Goal: Task Accomplishment & Management: Complete application form

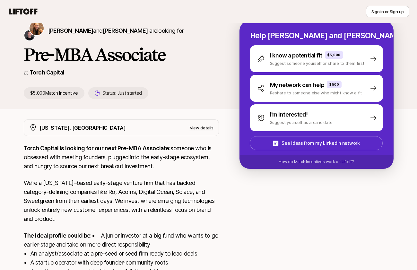
scroll to position [30, 0]
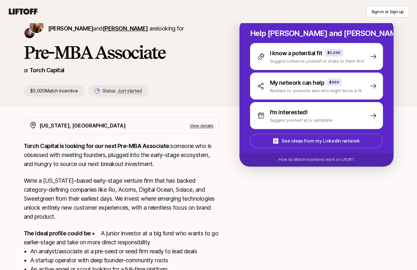
click at [126, 29] on span "[PERSON_NAME]" at bounding box center [125, 28] width 45 height 7
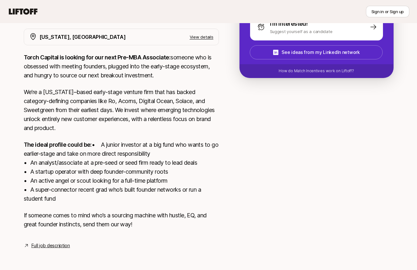
scroll to position [128, 0]
click at [57, 245] on link "Full job description" at bounding box center [50, 245] width 38 height 8
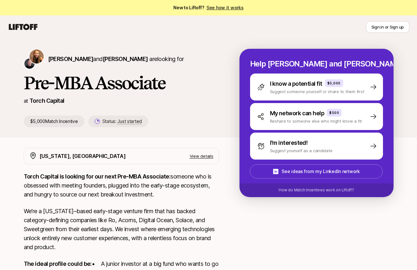
click at [220, 7] on link "See how it works" at bounding box center [224, 7] width 37 height 5
click at [224, 27] on span "Hire" at bounding box center [224, 27] width 9 height 7
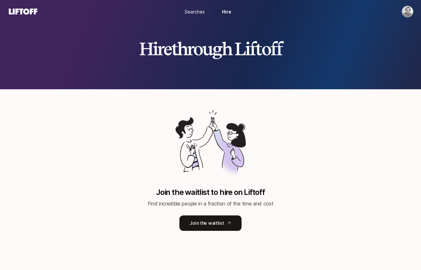
click at [198, 16] on link "Searches" at bounding box center [195, 12] width 32 height 12
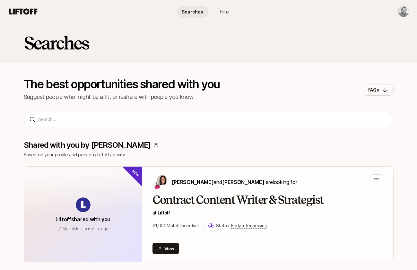
click at [198, 13] on span "Searches" at bounding box center [191, 11] width 21 height 7
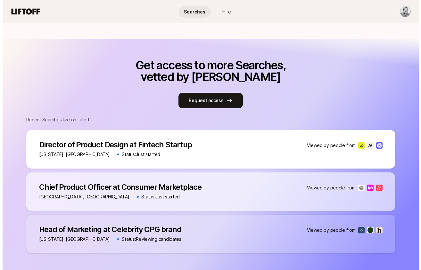
scroll to position [404, 0]
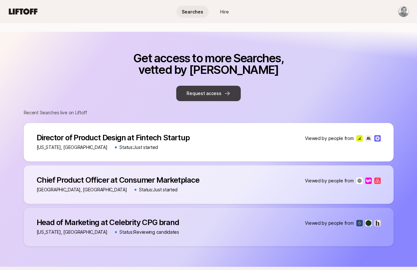
click at [217, 87] on button "Request access" at bounding box center [208, 93] width 64 height 15
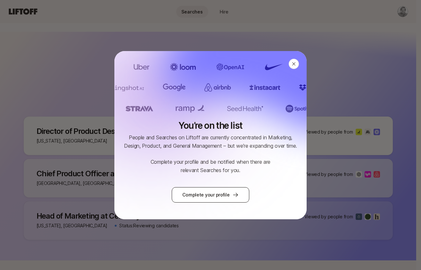
click at [223, 193] on link "Complete your profile" at bounding box center [210, 194] width 77 height 15
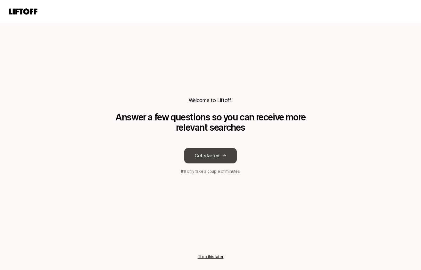
click at [231, 153] on button "Get started" at bounding box center [210, 155] width 53 height 15
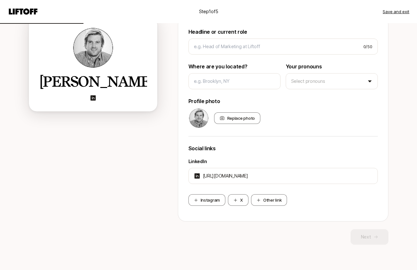
scroll to position [74, 0]
click at [236, 117] on div "Replace photo" at bounding box center [237, 118] width 46 height 12
click at [259, 122] on input "Replace photo" at bounding box center [259, 122] width 1 height 1
type input "C:\fakepath\tdevane copy.jpg"
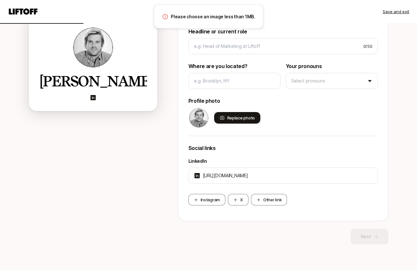
click at [248, 117] on div "Replace photo" at bounding box center [237, 118] width 46 height 12
click at [259, 122] on input "Replace photo" at bounding box center [259, 122] width 1 height 1
type input "C:\fakepath\tdevane copy.jpg"
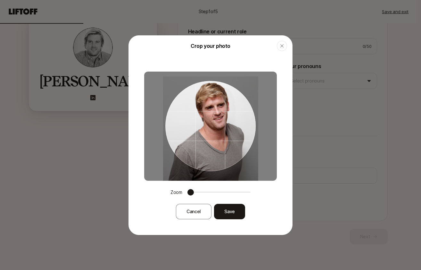
drag, startPoint x: 247, startPoint y: 135, endPoint x: 237, endPoint y: 140, distance: 10.8
click at [237, 140] on div at bounding box center [210, 126] width 90 height 90
click at [226, 212] on button "Save" at bounding box center [229, 211] width 31 height 15
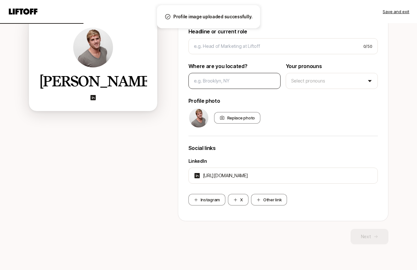
click at [222, 85] on div at bounding box center [234, 81] width 92 height 16
click at [223, 81] on input at bounding box center [234, 81] width 81 height 8
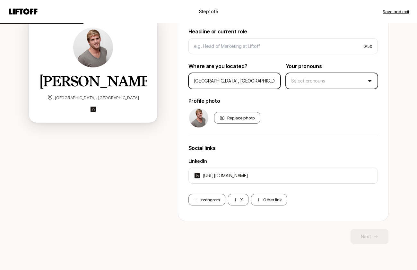
type input "[GEOGRAPHIC_DATA], [GEOGRAPHIC_DATA]"
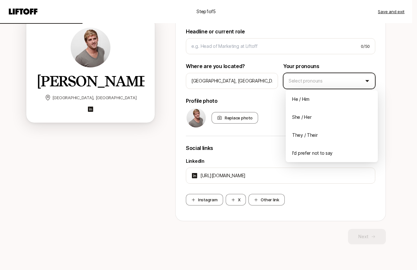
click at [332, 77] on html "Step 1 of 5 Save and exit Add your bio Help people quickly recognize you on Lif…" at bounding box center [208, 61] width 417 height 270
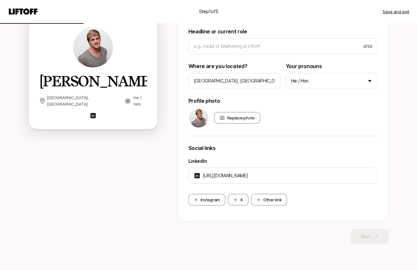
click at [294, 205] on div "Instagram X Other link" at bounding box center [282, 200] width 189 height 12
click at [273, 201] on button "Other link" at bounding box center [269, 200] width 36 height 12
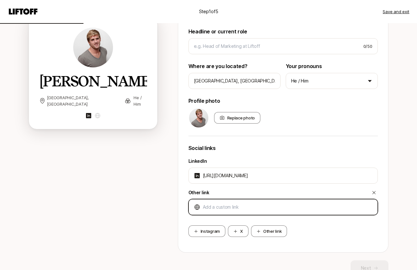
click at [270, 208] on input at bounding box center [287, 207] width 169 height 8
type input "[URL][DOMAIN_NAME]"
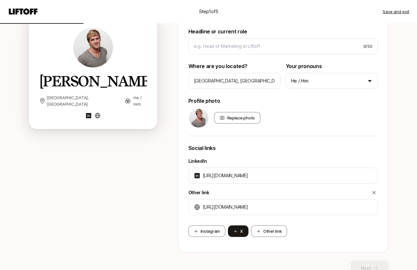
click at [239, 231] on button "X" at bounding box center [238, 231] width 21 height 12
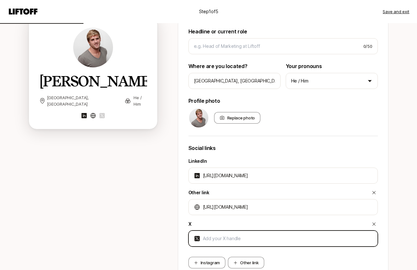
click at [240, 239] on input at bounding box center [287, 238] width 169 height 8
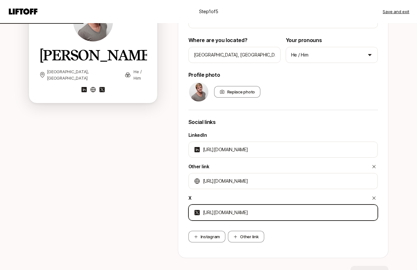
scroll to position [137, 0]
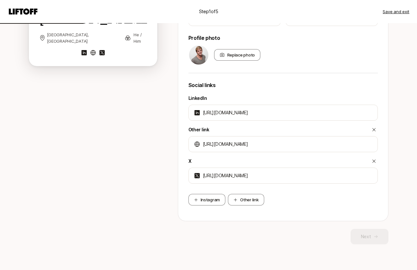
type input "[URL][DOMAIN_NAME]"
drag, startPoint x: 328, startPoint y: 238, endPoint x: 320, endPoint y: 235, distance: 8.5
click at [327, 237] on div "Next" at bounding box center [283, 236] width 210 height 15
click at [296, 201] on div "Instagram Other link" at bounding box center [282, 200] width 189 height 12
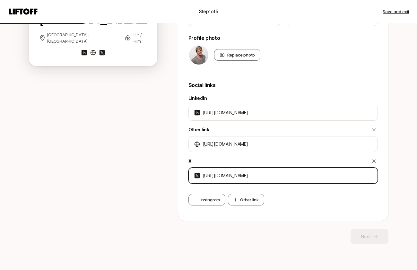
click at [284, 175] on input "[URL][DOMAIN_NAME]" at bounding box center [287, 176] width 169 height 8
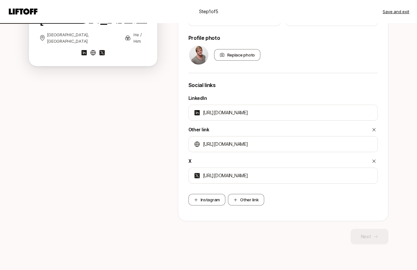
click at [294, 153] on div "LinkedIn [URL][DOMAIN_NAME] Other link [URL][DOMAIN_NAME] X [URL][DOMAIN_NAME]" at bounding box center [282, 138] width 189 height 99
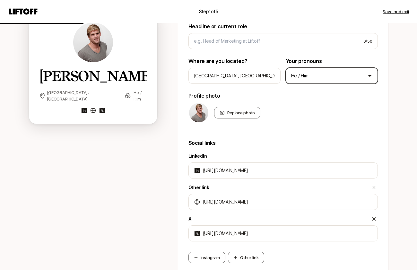
scroll to position [0, 0]
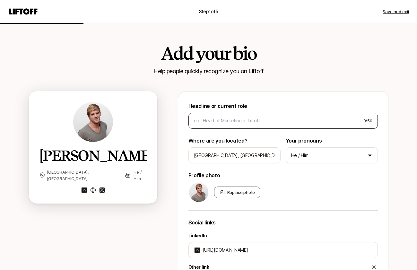
click at [254, 125] on div "0 / 50" at bounding box center [282, 121] width 189 height 16
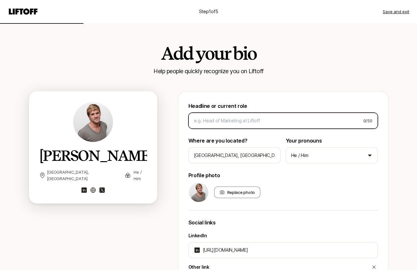
click at [254, 120] on input at bounding box center [276, 121] width 164 height 8
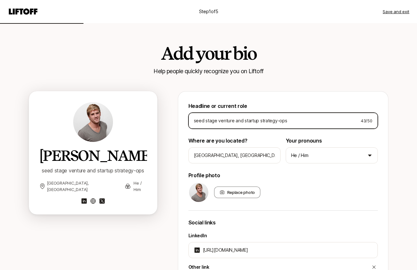
click at [204, 121] on input "seed stage venture and startup strategy-ops" at bounding box center [275, 121] width 162 height 8
click at [205, 121] on input "seed stage venture and startup strategy-ops" at bounding box center [275, 121] width 162 height 8
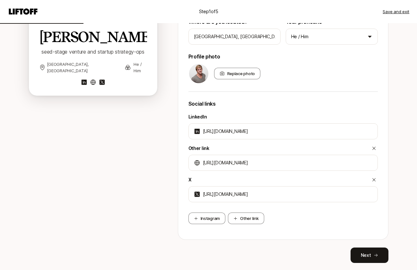
scroll to position [137, 0]
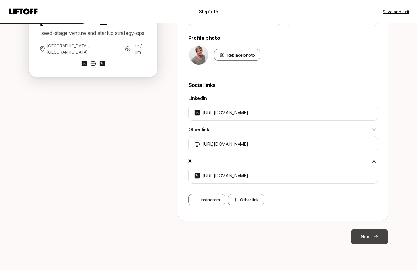
type input "seed-stage venture and startup strategy-ops"
click at [366, 233] on button "Next" at bounding box center [369, 236] width 38 height 15
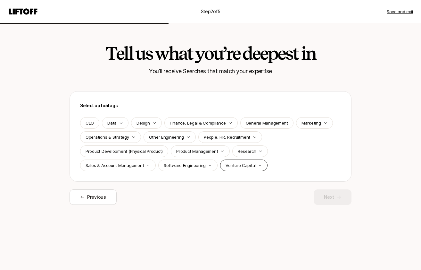
click at [250, 163] on p "Venture Capital" at bounding box center [241, 165] width 30 height 6
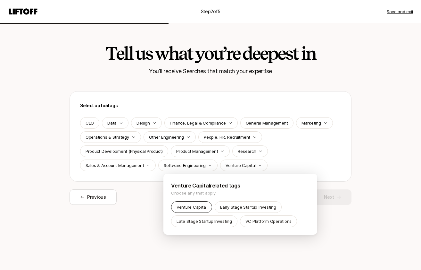
click at [192, 205] on p "Venture Capital" at bounding box center [192, 207] width 30 height 6
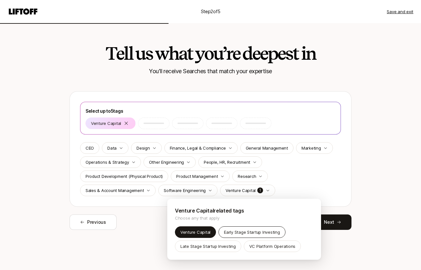
click at [246, 232] on p "Early Stage Startup Investing" at bounding box center [252, 232] width 56 height 6
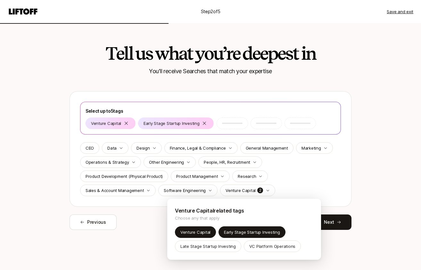
click at [317, 168] on html "Step 2 of 5 Save and exit Tell us what you’re deepest in You'll receive Searche…" at bounding box center [210, 135] width 421 height 270
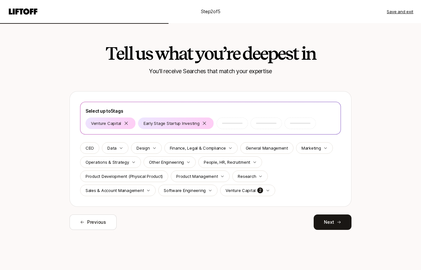
click at [260, 176] on icon "button" at bounding box center [261, 176] width 4 height 4
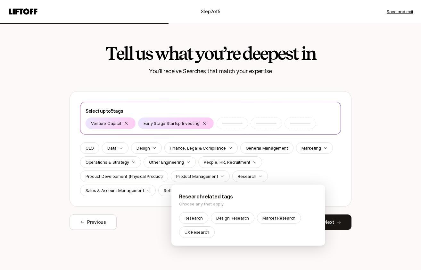
click at [315, 167] on html "Step 2 of 5 Save and exit Tell us what you’re deepest in You'll receive Searche…" at bounding box center [210, 135] width 421 height 270
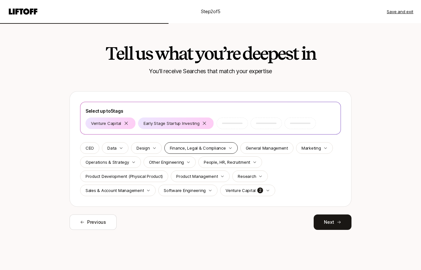
click at [210, 148] on p "Finance, Legal & Compliance" at bounding box center [198, 148] width 56 height 6
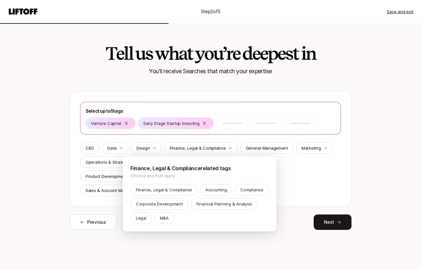
click at [322, 176] on html "Step 2 of 5 Save and exit Tell us what you’re deepest in You'll receive Searche…" at bounding box center [210, 135] width 421 height 270
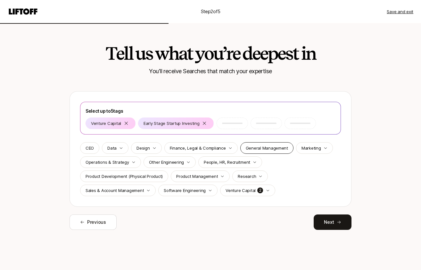
click at [270, 151] on div "General Management" at bounding box center [266, 148] width 53 height 12
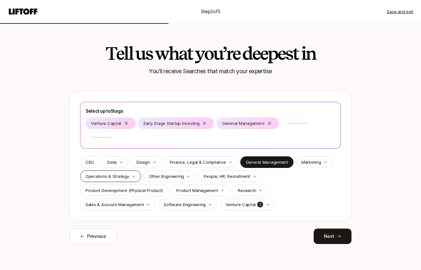
click at [110, 176] on p "Operations & Strategy" at bounding box center [108, 176] width 44 height 6
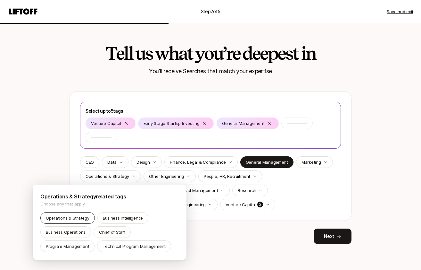
click at [74, 217] on p "Operations & Strategy" at bounding box center [68, 218] width 44 height 6
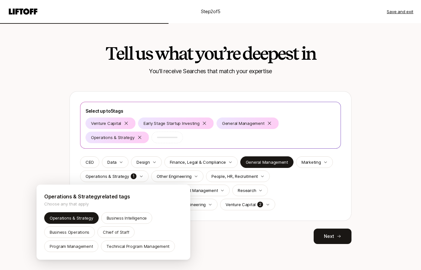
click at [56, 153] on html "Step 2 of 5 Save and exit Tell us what you’re deepest in You'll receive Searche…" at bounding box center [210, 135] width 421 height 270
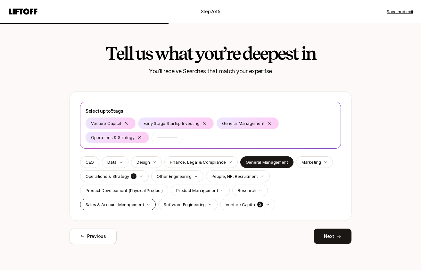
click at [148, 205] on icon "button" at bounding box center [149, 204] width 4 height 4
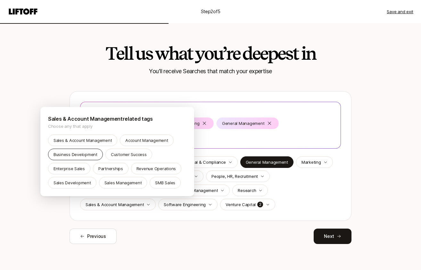
click at [81, 153] on p "Business Development" at bounding box center [76, 154] width 44 height 6
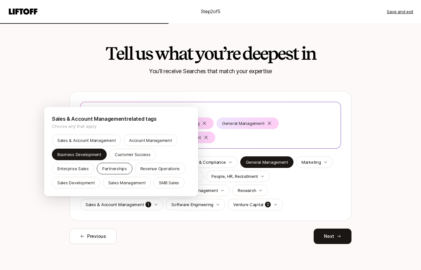
click at [115, 167] on p "Partnerships" at bounding box center [114, 168] width 25 height 6
click at [389, 169] on html "Step 2 of 5 Save and exit Tell us what you’re deepest in You'll receive Searche…" at bounding box center [210, 135] width 421 height 270
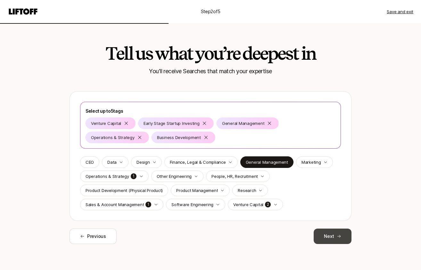
click at [335, 236] on button "Next" at bounding box center [333, 235] width 38 height 15
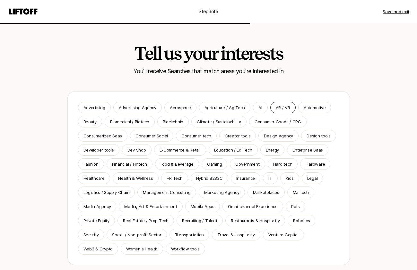
click at [284, 105] on p "AR / VR" at bounding box center [282, 107] width 14 height 6
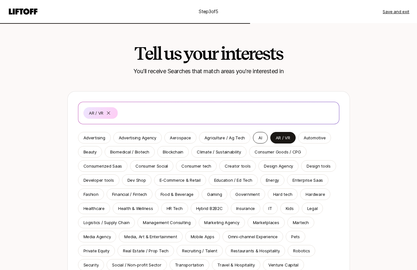
click at [258, 136] on p "AI" at bounding box center [260, 137] width 4 height 6
click at [216, 151] on p "Climate / Sustainability" at bounding box center [219, 151] width 44 height 6
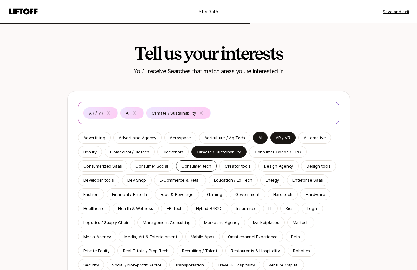
click at [193, 166] on p "Consumer tech" at bounding box center [196, 166] width 30 height 6
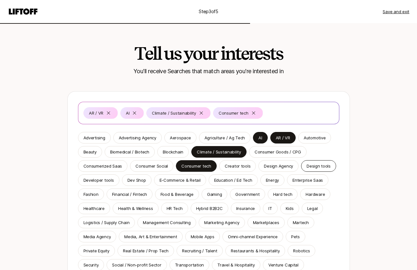
click at [307, 167] on p "Design tools" at bounding box center [318, 166] width 24 height 6
click at [240, 166] on p "Creator tools" at bounding box center [237, 166] width 26 height 6
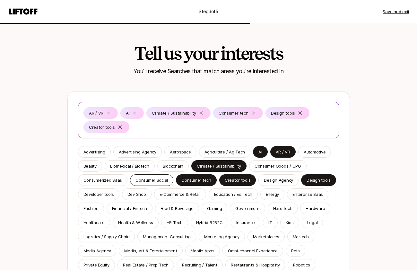
click at [150, 181] on p "Consumer Social" at bounding box center [151, 180] width 32 height 6
click at [165, 166] on p "Blockchain" at bounding box center [173, 166] width 21 height 6
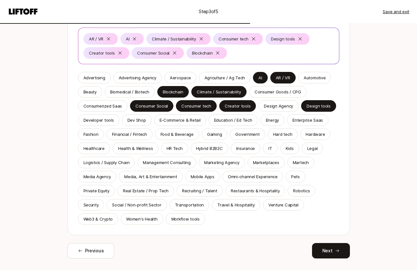
scroll to position [74, 0]
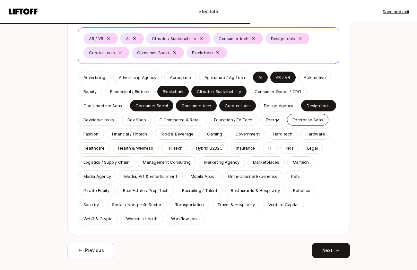
click at [296, 117] on p "Enterprise Saas" at bounding box center [307, 119] width 30 height 6
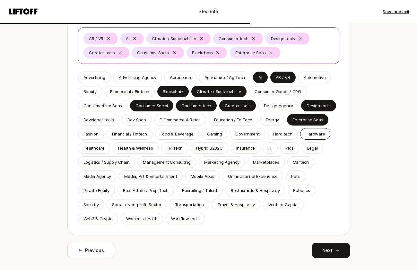
click at [310, 136] on p "Hardware" at bounding box center [314, 133] width 19 height 6
click at [214, 133] on p "Gaming" at bounding box center [214, 133] width 15 height 6
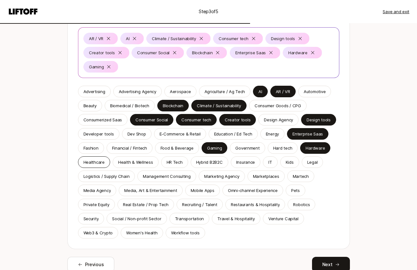
click at [97, 164] on p "Healthcare" at bounding box center [93, 162] width 21 height 6
click at [128, 146] on p "Financial / Fintech" at bounding box center [129, 148] width 35 height 6
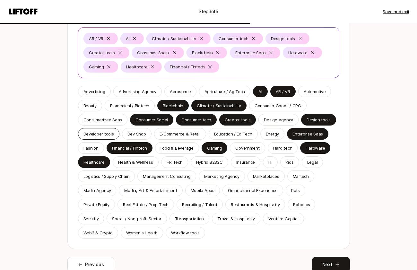
click at [95, 133] on p "Developer tools" at bounding box center [98, 133] width 30 height 6
click at [94, 148] on p "Fashion" at bounding box center [90, 148] width 15 height 6
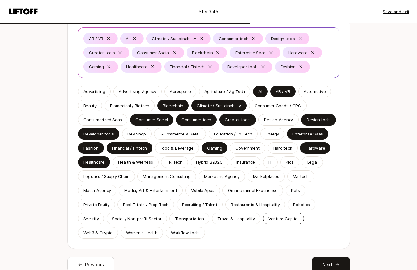
click at [274, 218] on p "Venture Capital" at bounding box center [283, 218] width 30 height 6
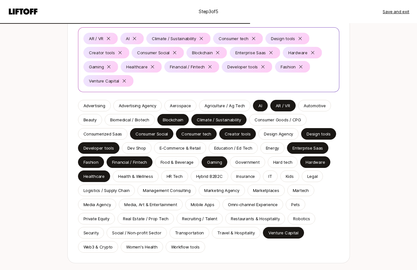
drag, startPoint x: 103, startPoint y: 81, endPoint x: 102, endPoint y: 78, distance: 3.3
click at [102, 78] on p "Venture Capital" at bounding box center [104, 81] width 30 height 6
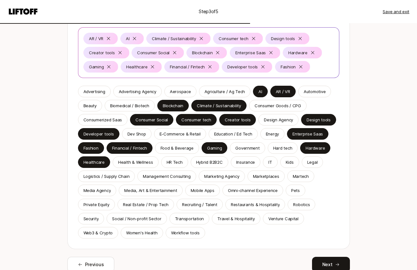
click at [283, 216] on p "Venture Capital" at bounding box center [283, 218] width 30 height 6
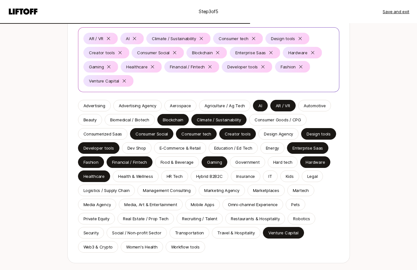
drag, startPoint x: 90, startPoint y: 67, endPoint x: 53, endPoint y: 72, distance: 37.3
click at [54, 73] on div "Tell us your interests You'll receive Searches that match areas you're interest…" at bounding box center [208, 130] width 369 height 363
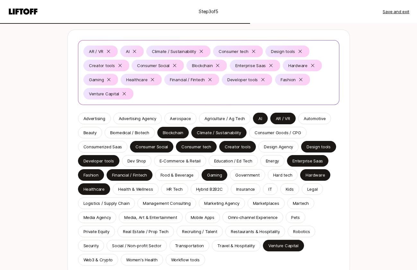
scroll to position [60, 0]
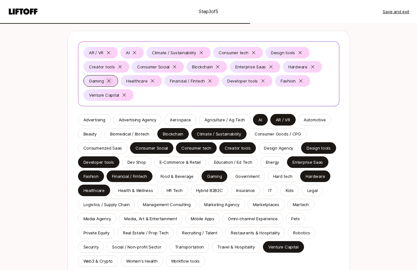
click at [109, 81] on icon at bounding box center [108, 80] width 5 height 5
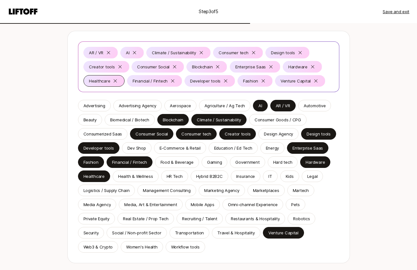
click at [109, 80] on p "Healthcare" at bounding box center [99, 81] width 21 height 6
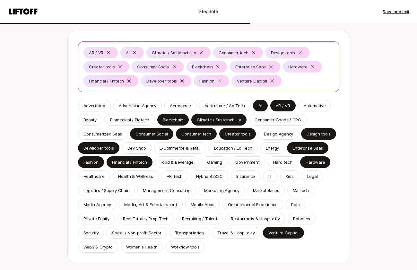
click at [109, 80] on p "Financial / Fintech" at bounding box center [106, 81] width 35 height 6
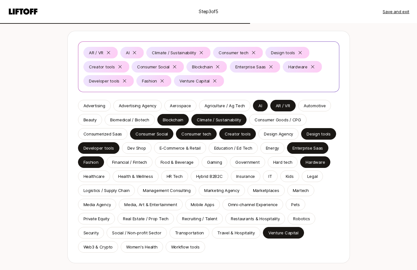
click at [109, 80] on p "Developer tools" at bounding box center [104, 81] width 30 height 6
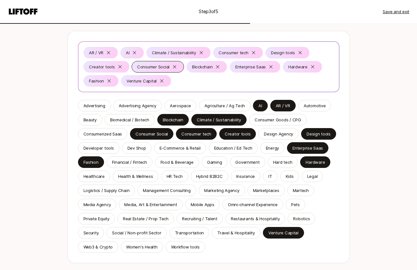
click at [118, 68] on icon at bounding box center [119, 66] width 5 height 5
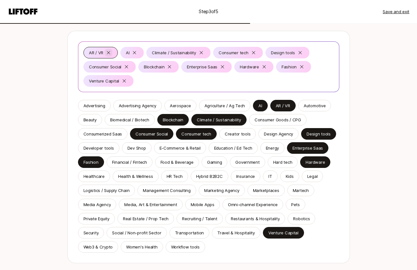
click at [110, 51] on icon at bounding box center [108, 52] width 5 height 5
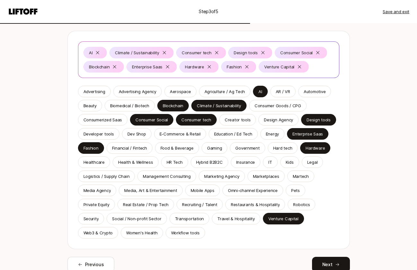
click at [110, 51] on div "Climate / Sustainability" at bounding box center [141, 53] width 64 height 12
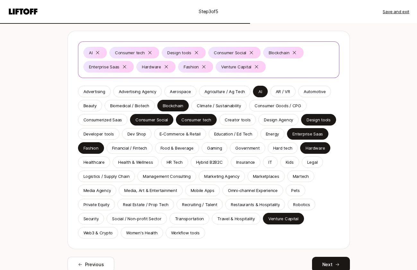
click at [110, 51] on div "Consumer tech" at bounding box center [134, 53] width 50 height 12
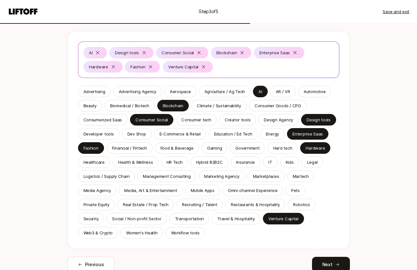
click at [110, 51] on div "Design tools" at bounding box center [131, 53] width 44 height 12
click at [156, 51] on div "Consumer Social" at bounding box center [182, 53] width 52 height 12
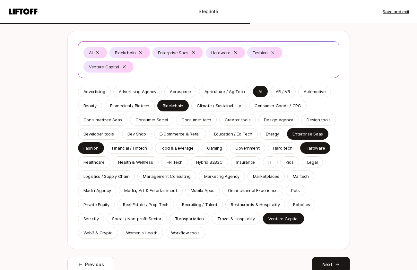
click at [110, 51] on div "Blockchain" at bounding box center [129, 53] width 40 height 12
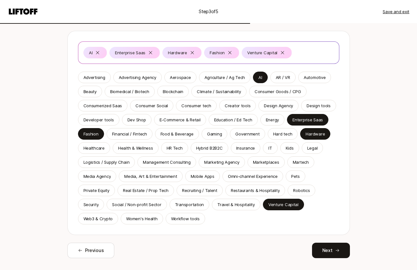
click at [110, 51] on div "Enterprise Saas" at bounding box center [134, 53] width 50 height 12
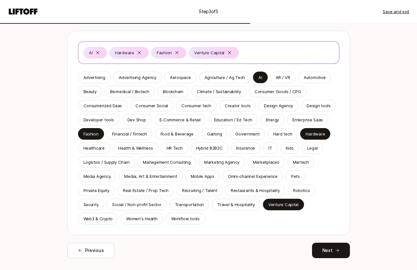
click at [110, 51] on div "Hardware" at bounding box center [128, 53] width 39 height 12
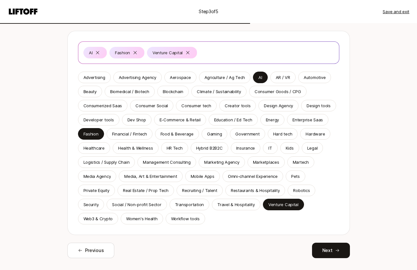
click at [110, 51] on div "Fashion" at bounding box center [126, 53] width 35 height 12
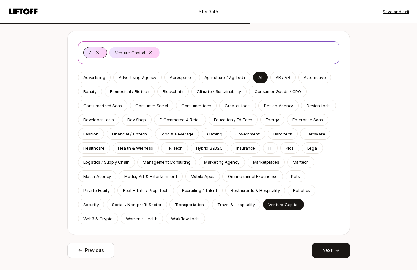
click at [88, 51] on div "AI" at bounding box center [94, 53] width 23 height 12
click at [258, 77] on p "AI" at bounding box center [260, 77] width 4 height 6
click at [197, 99] on div "Advertising Advertising Agency Aerospace Agriculture / Ag Tech AI AR / VR Autom…" at bounding box center [208, 148] width 261 height 153
click at [200, 106] on p "Consumer tech" at bounding box center [196, 105] width 30 height 6
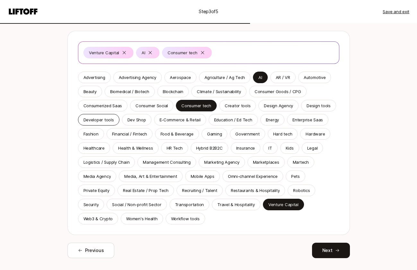
click at [99, 121] on p "Developer tools" at bounding box center [98, 119] width 30 height 6
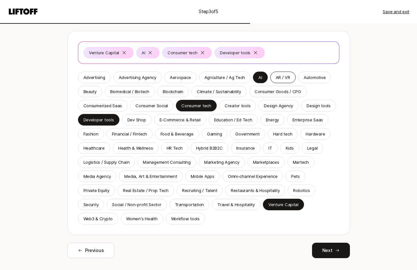
click at [284, 76] on p "AR / VR" at bounding box center [282, 77] width 14 height 6
click at [153, 172] on div "Media, Art & Entertainment" at bounding box center [150, 176] width 63 height 12
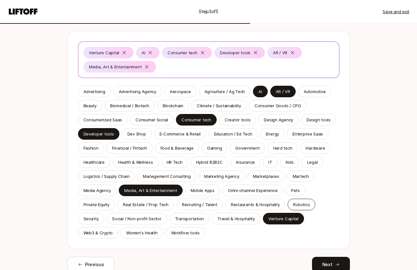
click at [302, 203] on p "Robotics" at bounding box center [301, 204] width 17 height 6
click at [318, 119] on p "Design tools" at bounding box center [318, 119] width 24 height 6
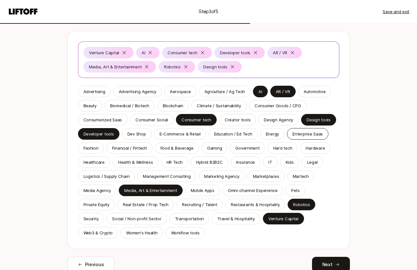
click at [308, 130] on p "Enterprise Saas" at bounding box center [307, 133] width 30 height 6
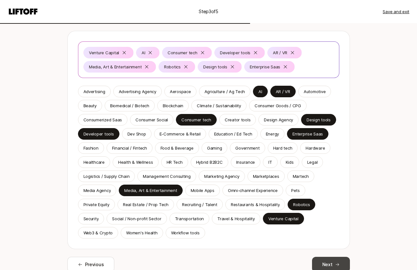
click at [333, 265] on button "Next" at bounding box center [331, 264] width 38 height 15
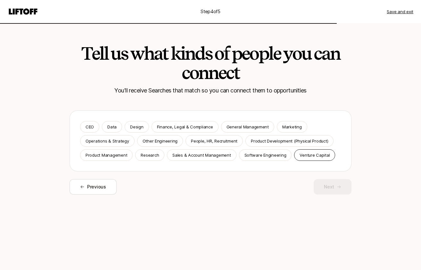
click at [308, 156] on p "Venture Capital" at bounding box center [315, 155] width 30 height 6
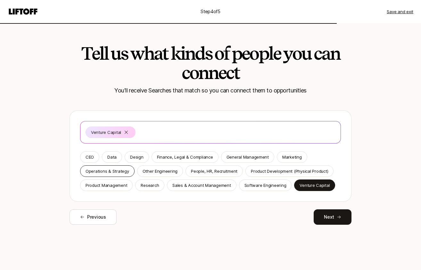
click at [111, 172] on p "Operations & Strategy" at bounding box center [108, 171] width 44 height 6
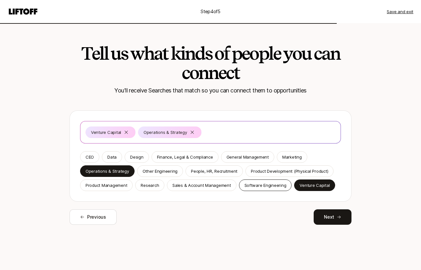
click at [250, 185] on p "Software Engineering" at bounding box center [266, 185] width 42 height 6
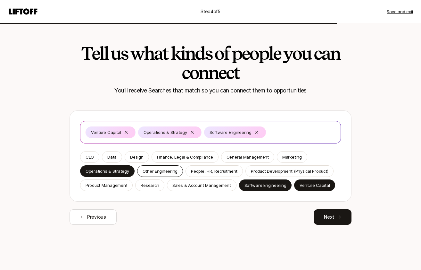
click at [156, 172] on p "Other Engineering" at bounding box center [160, 171] width 35 height 6
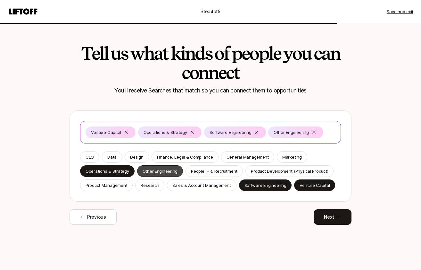
click at [147, 187] on p "Research" at bounding box center [150, 185] width 18 height 6
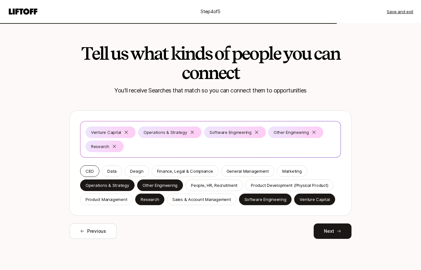
click at [93, 173] on p "CEO" at bounding box center [90, 171] width 8 height 6
click at [115, 172] on p "Data" at bounding box center [111, 171] width 9 height 6
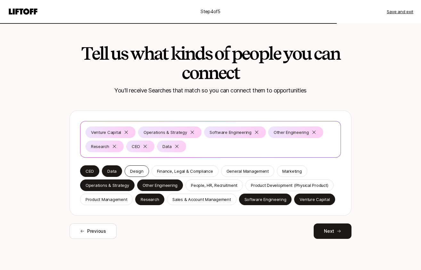
click at [139, 172] on p "Design" at bounding box center [136, 171] width 13 height 6
click at [189, 201] on p "Sales & Account Management" at bounding box center [202, 199] width 58 height 6
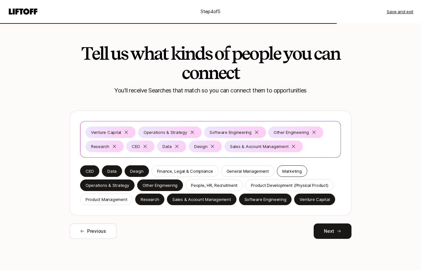
click at [289, 170] on p "Marketing" at bounding box center [292, 171] width 20 height 6
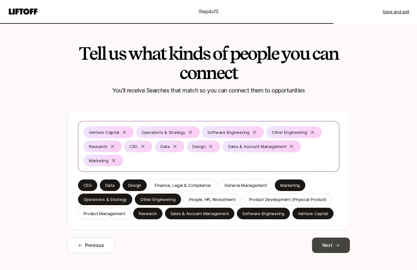
click at [336, 245] on icon at bounding box center [337, 245] width 4 height 4
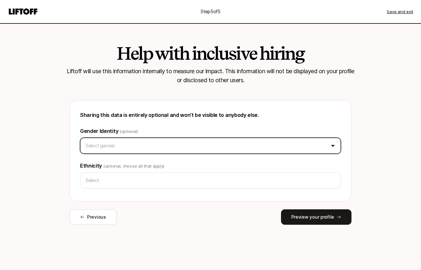
click at [123, 149] on html "Step 5 of 5 Save and exit Help with inclusive hiring Liftoff will use this info…" at bounding box center [210, 135] width 421 height 270
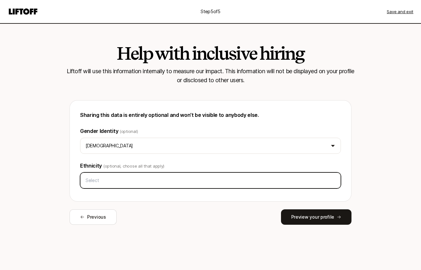
click at [136, 183] on input "text" at bounding box center [210, 180] width 255 height 12
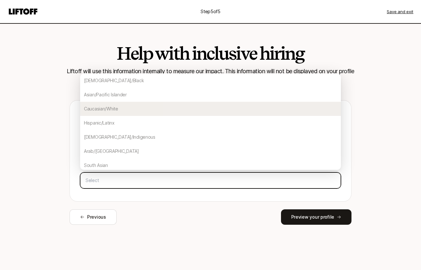
click at [107, 105] on div "Caucasian/White" at bounding box center [210, 109] width 261 height 14
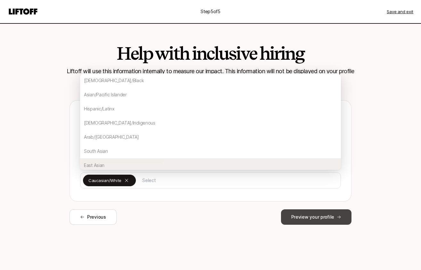
click at [317, 218] on button "Preview your profile" at bounding box center [316, 216] width 71 height 15
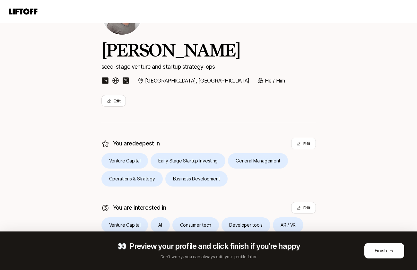
scroll to position [63, 0]
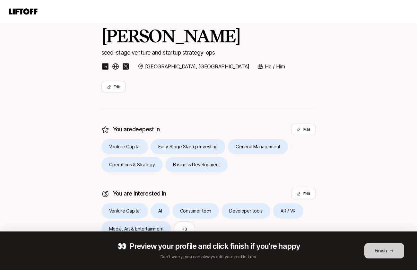
click at [384, 254] on button "Finish" at bounding box center [384, 250] width 40 height 15
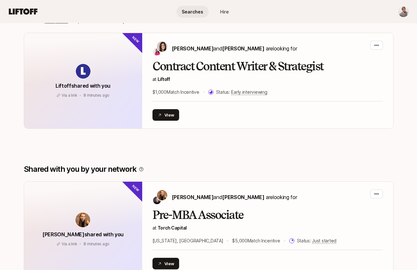
scroll to position [300, 0]
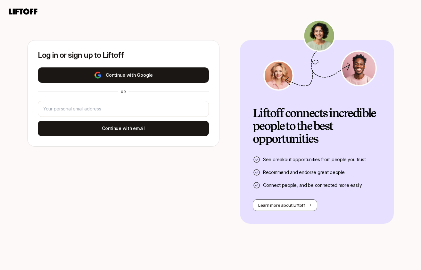
click at [169, 78] on button "Continue with Google" at bounding box center [123, 74] width 171 height 15
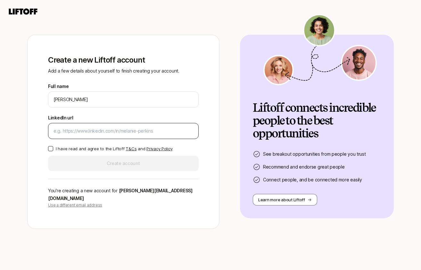
click at [76, 133] on input "LinkedIn url" at bounding box center [124, 131] width 140 height 8
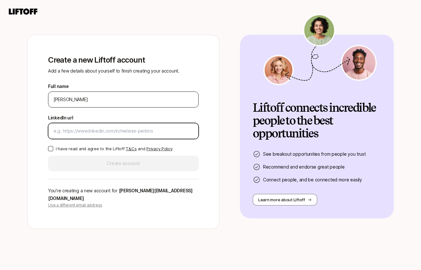
paste input "[URL][DOMAIN_NAME]"
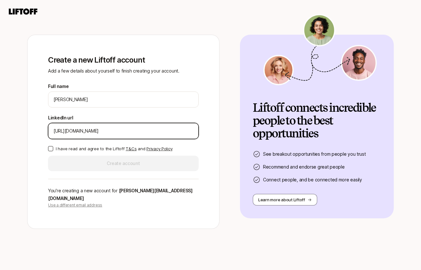
type input "[URL][DOMAIN_NAME]"
click at [49, 151] on button "I have read and agree to the Liftoff T&Cs and Privacy Policy" at bounding box center [50, 148] width 5 height 5
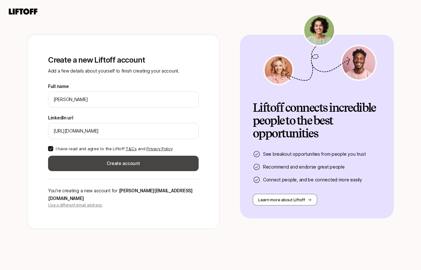
click at [104, 165] on button "Create account" at bounding box center [123, 163] width 151 height 15
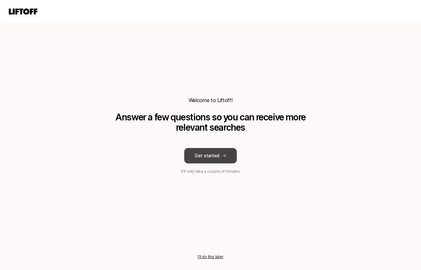
click at [210, 154] on button "Get started" at bounding box center [210, 155] width 53 height 15
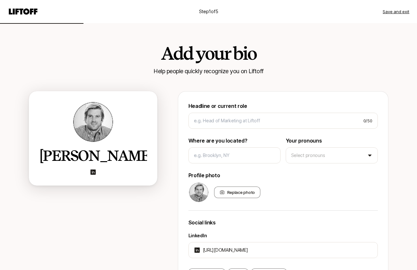
click at [400, 11] on button "Save and exit" at bounding box center [395, 11] width 27 height 6
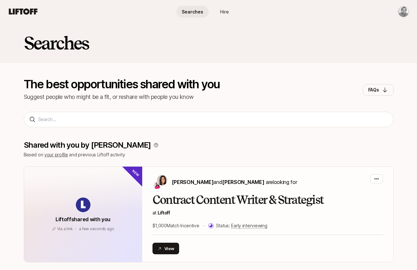
click at [189, 10] on span "Searches" at bounding box center [191, 11] width 21 height 7
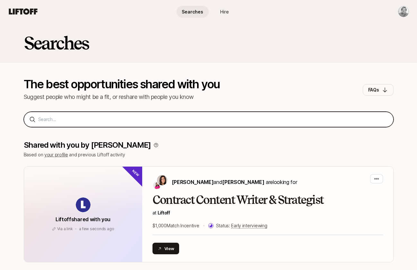
click at [115, 119] on input at bounding box center [212, 119] width 349 height 8
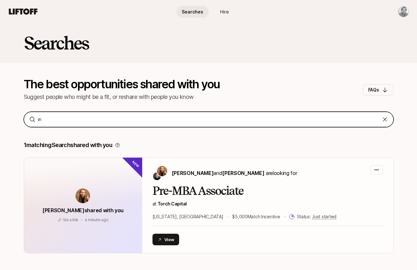
type input "i"
type input "p"
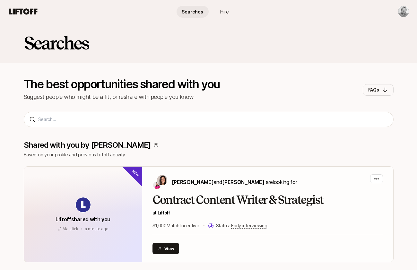
click at [26, 13] on icon at bounding box center [23, 11] width 29 height 6
